Goal: Register for event/course

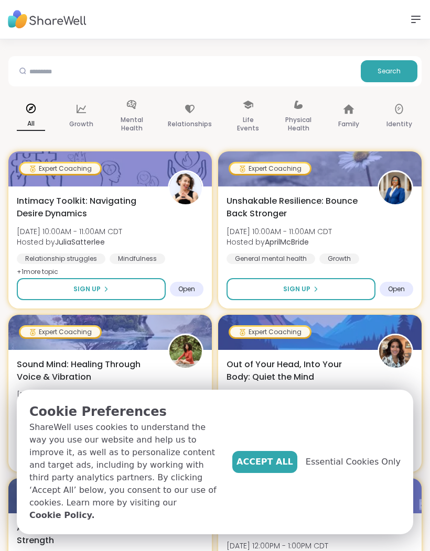
click at [350, 468] on span "Essential Cookies Only" at bounding box center [353, 462] width 95 height 13
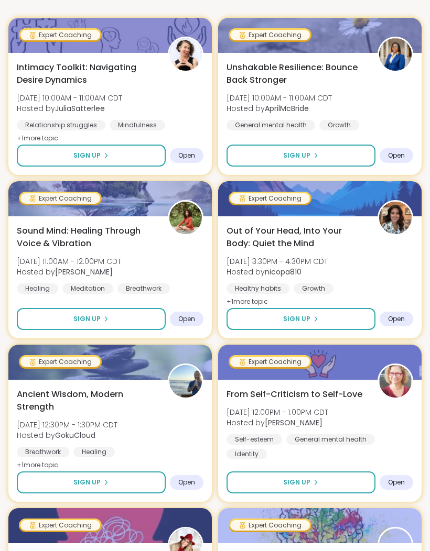
scroll to position [134, 0]
click at [248, 243] on span "Out of Your Head, Into Your Body: Quiet the Mind" at bounding box center [295, 237] width 139 height 25
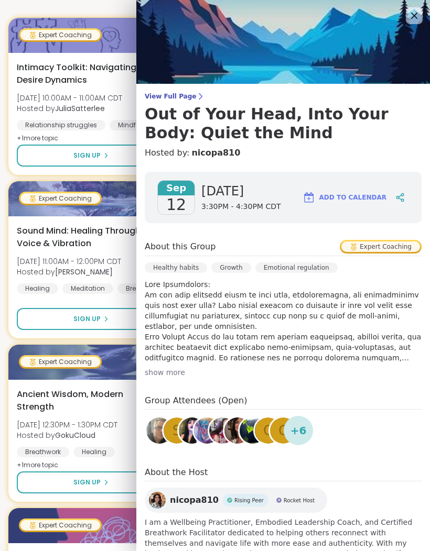
click at [88, 151] on button "Sign Up" at bounding box center [91, 156] width 149 height 22
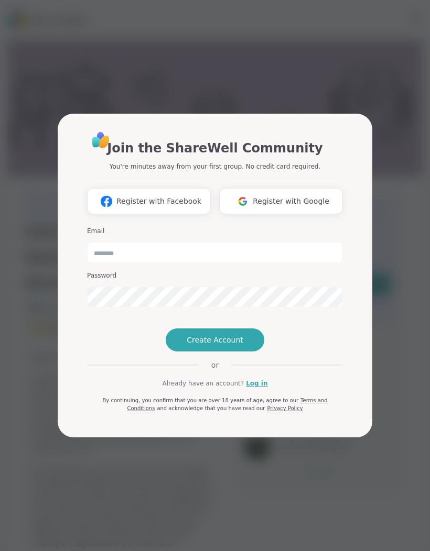
click at [100, 198] on img at bounding box center [106, 201] width 20 height 19
click at [51, 73] on div "Join the ShareWell Community You're minutes away from your first group. No cred…" at bounding box center [214, 275] width 417 height 551
click at [162, 46] on div "Join the ShareWell Community You're minutes away from your first group. No cred…" at bounding box center [214, 275] width 417 height 551
click at [250, 388] on link "Log in" at bounding box center [256, 383] width 21 height 9
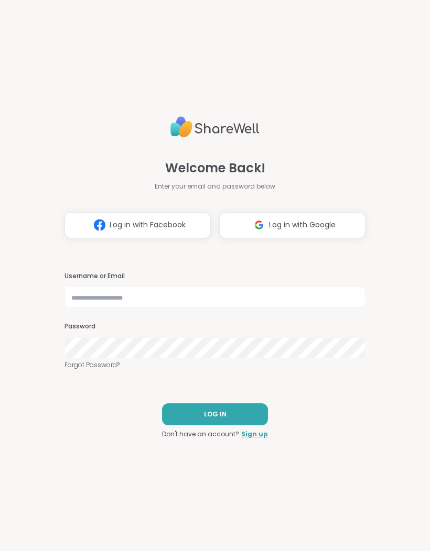
click at [268, 219] on img at bounding box center [259, 224] width 20 height 19
